Goal: Find specific page/section: Find specific page/section

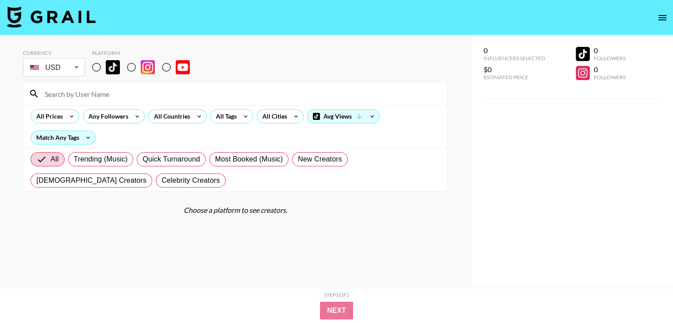
click at [117, 91] on input at bounding box center [240, 94] width 402 height 14
click at [165, 68] on input "radio" at bounding box center [166, 67] width 19 height 19
radio input "true"
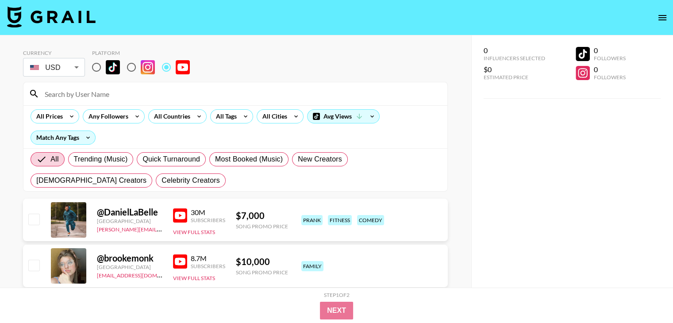
click at [143, 94] on input at bounding box center [240, 94] width 402 height 14
paste input "@JayHerrans"
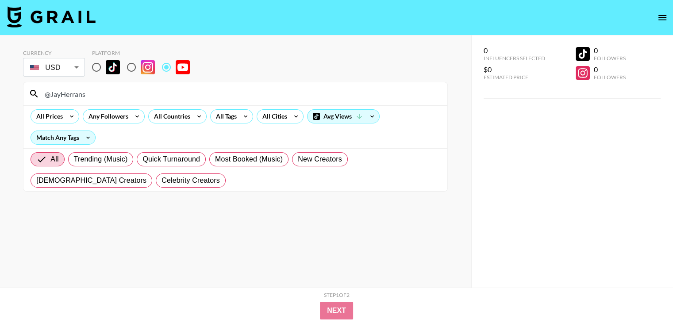
click at [101, 95] on input "@JayHerrans" at bounding box center [240, 94] width 402 height 14
paste input "deYT"
type input "@JadeYT"
